Goal: Find specific page/section: Find specific page/section

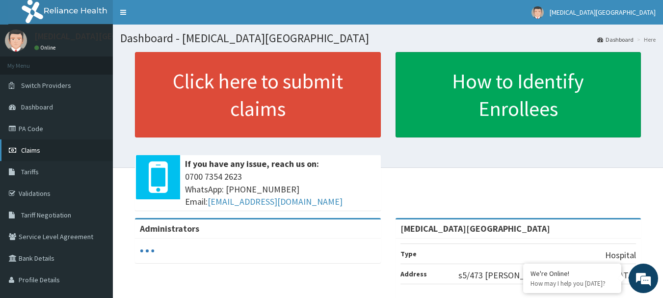
click at [38, 152] on span "Claims" at bounding box center [30, 150] width 19 height 9
click at [53, 193] on link "Validations" at bounding box center [56, 194] width 113 height 22
